Goal: Transaction & Acquisition: Subscribe to service/newsletter

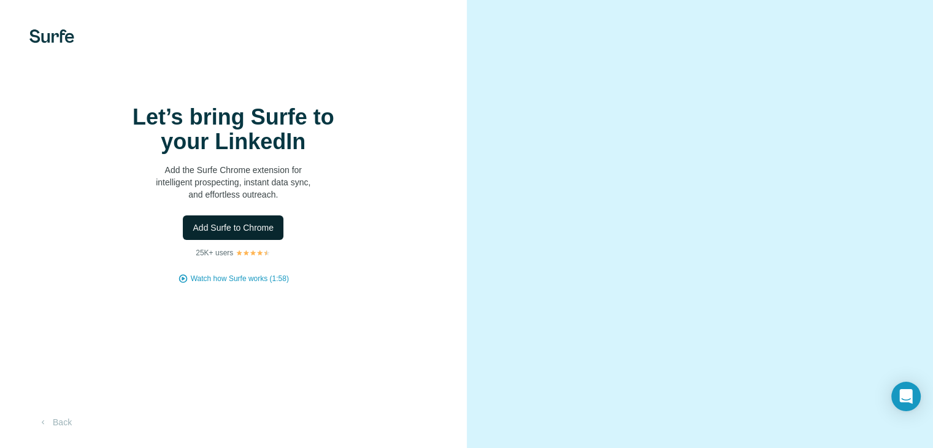
click at [234, 240] on button "Add Surfe to Chrome" at bounding box center [233, 227] width 101 height 25
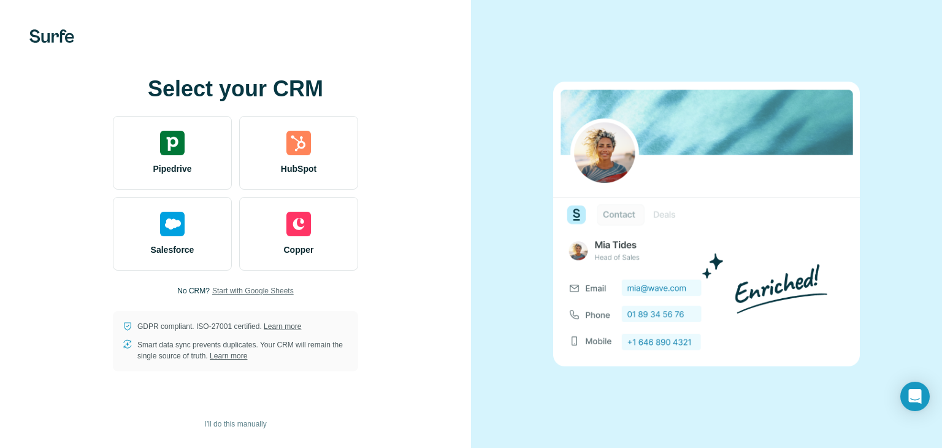
click at [268, 291] on span "Start with Google Sheets" at bounding box center [253, 290] width 82 height 11
click at [228, 422] on span "I’ll do this manually" at bounding box center [235, 423] width 62 height 11
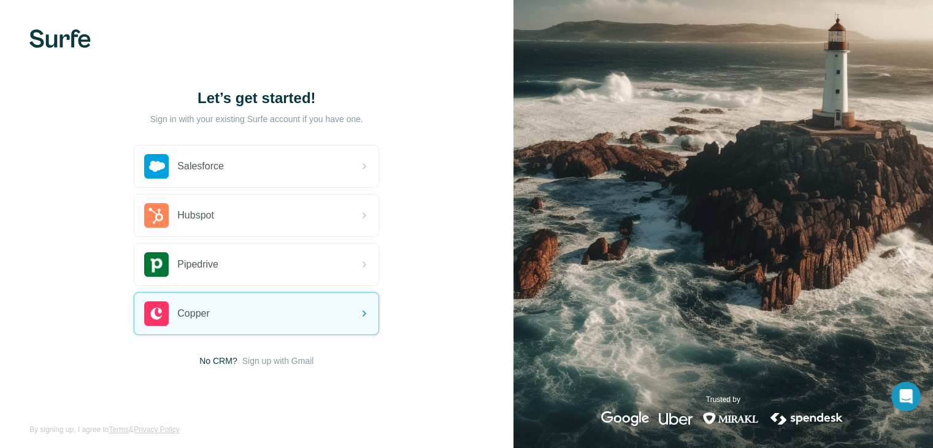
scroll to position [7, 0]
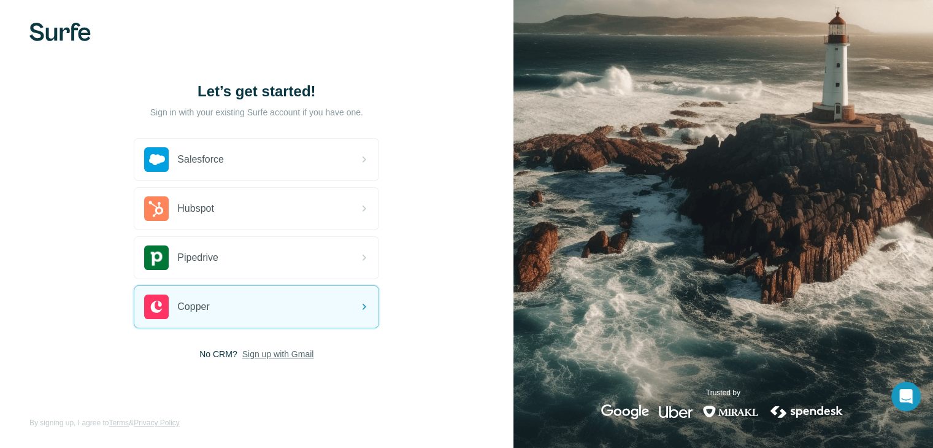
click at [287, 355] on span "Sign up with Gmail" at bounding box center [278, 354] width 72 height 12
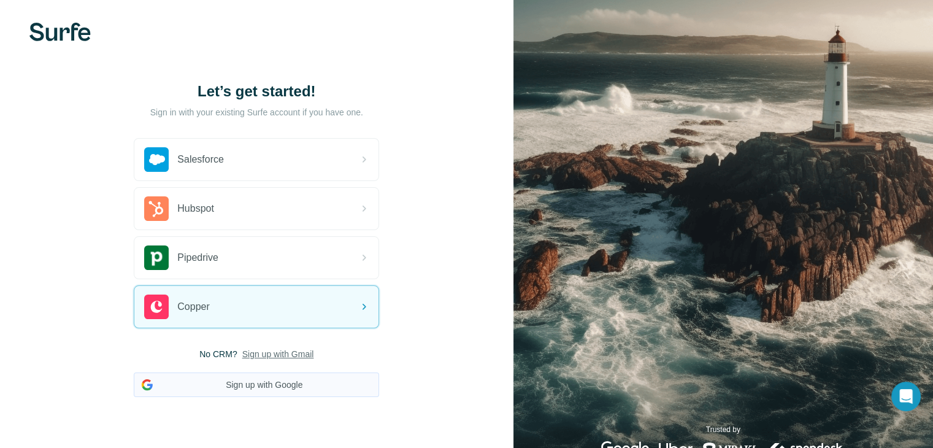
click at [248, 381] on button "Sign up with Google" at bounding box center [256, 384] width 245 height 25
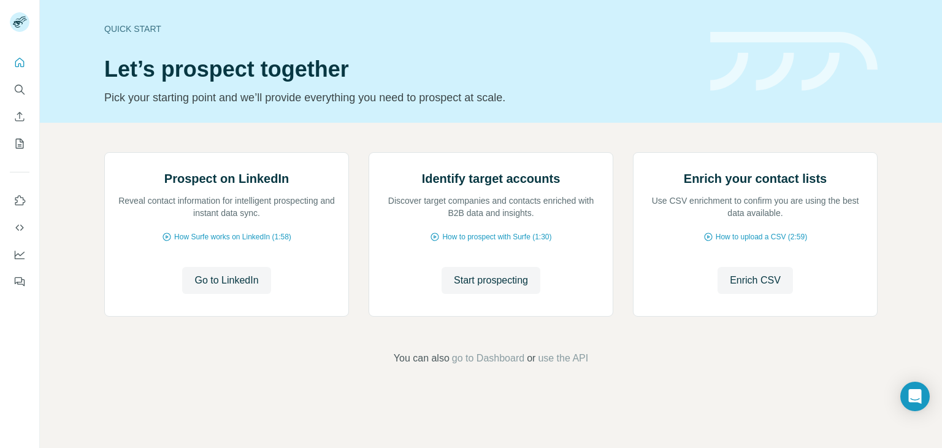
scroll to position [82, 0]
click at [226, 288] on span "Go to LinkedIn" at bounding box center [226, 280] width 64 height 15
click at [511, 288] on span "Start prospecting" at bounding box center [491, 280] width 74 height 15
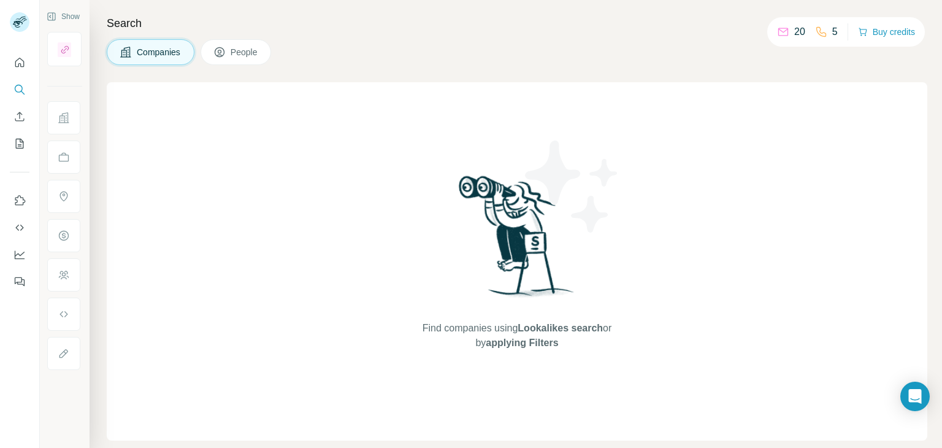
click at [228, 48] on button "People" at bounding box center [236, 52] width 71 height 26
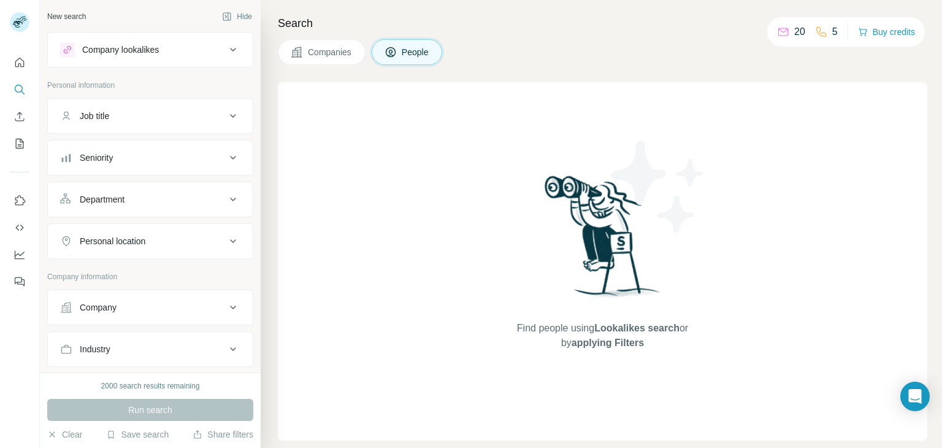
click at [126, 110] on div "Job title" at bounding box center [143, 116] width 166 height 12
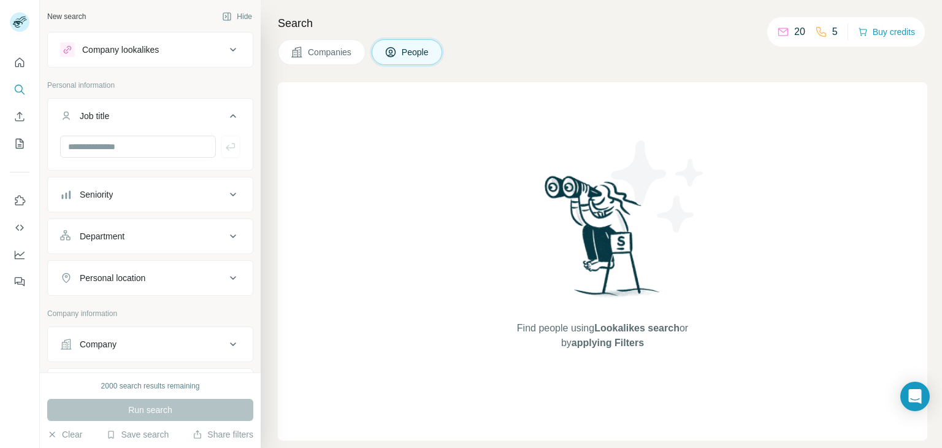
click at [226, 193] on icon at bounding box center [233, 194] width 15 height 15
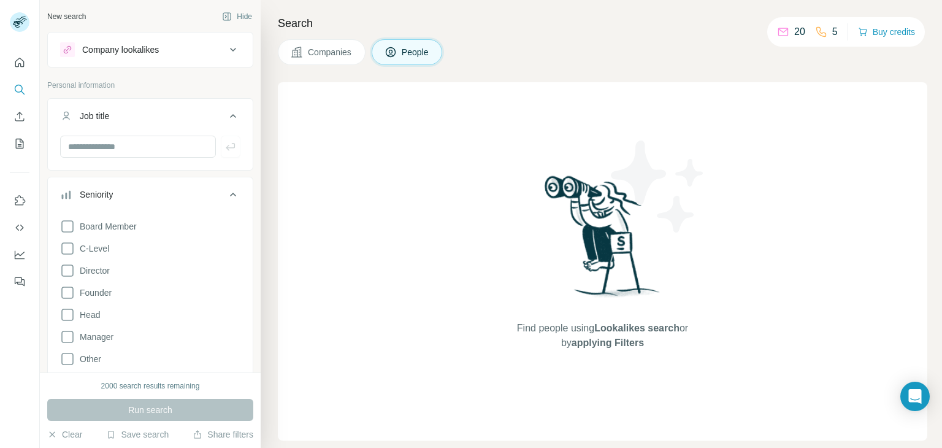
click at [510, 32] on div "Search Companies People Find people using Lookalikes search or by applying Filt…" at bounding box center [601, 224] width 681 height 448
